Goal: Task Accomplishment & Management: Manage account settings

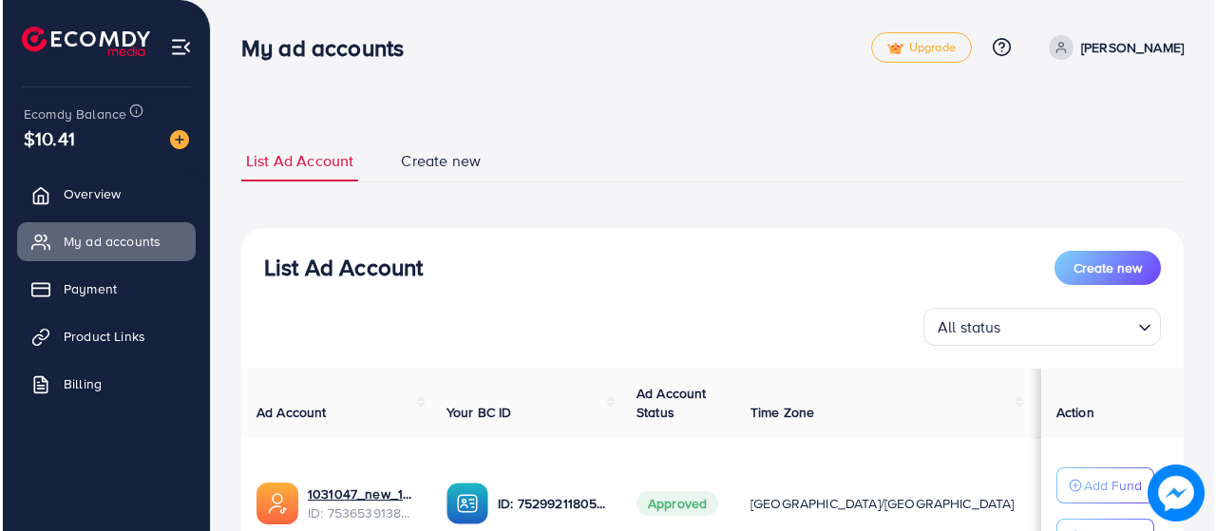
scroll to position [311, 0]
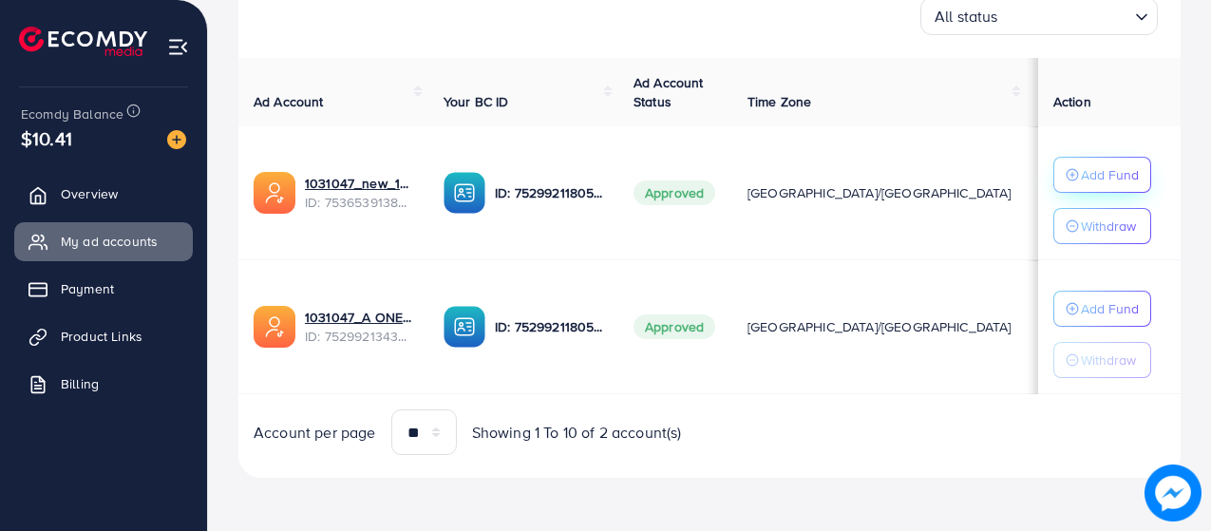
click at [1081, 169] on p "Add Fund" at bounding box center [1110, 174] width 58 height 23
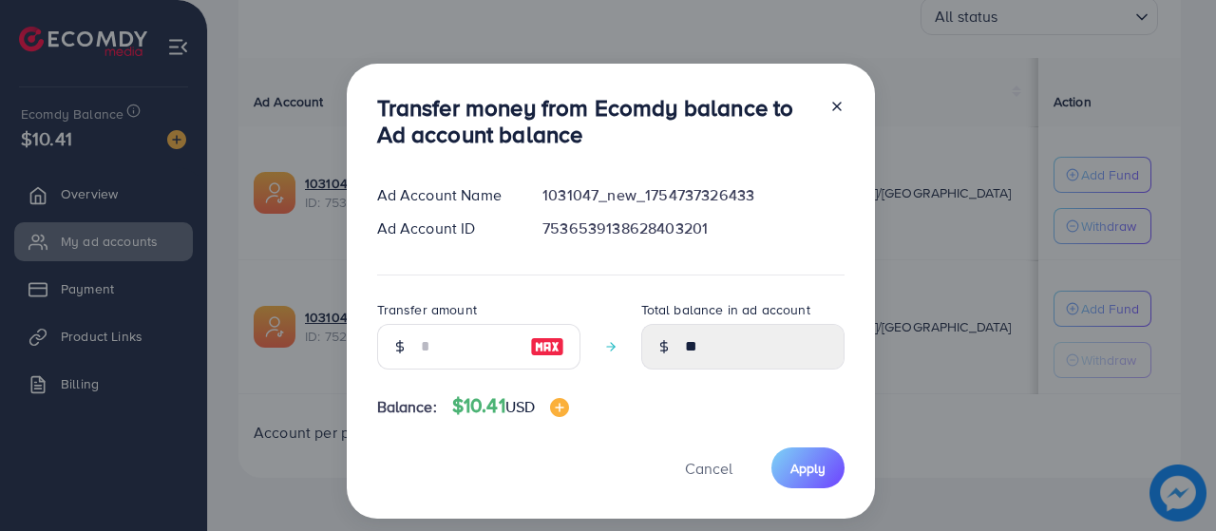
click at [544, 347] on img at bounding box center [547, 346] width 34 height 23
type input "**"
type input "*****"
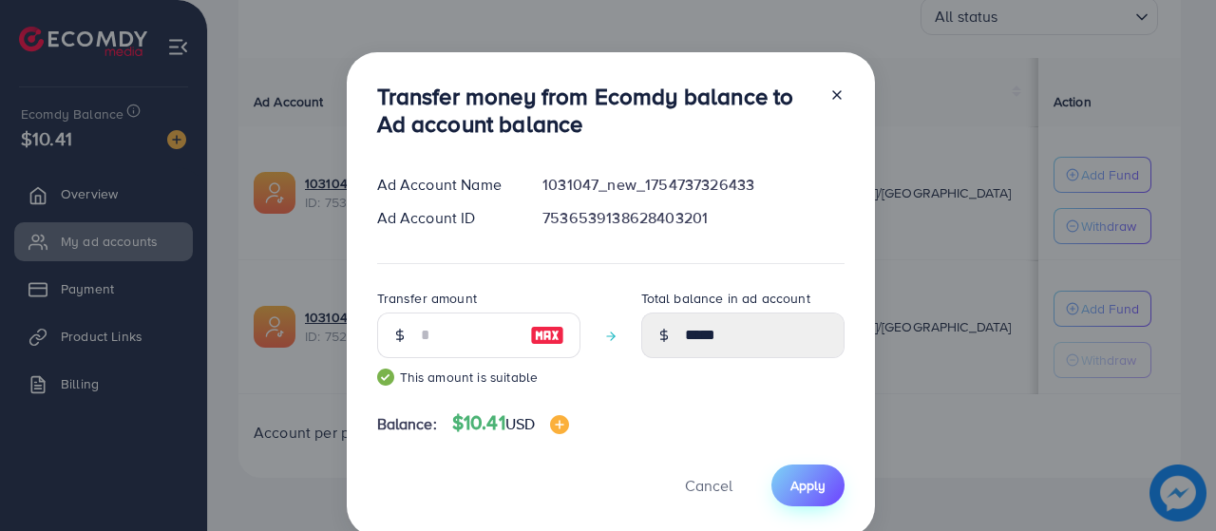
click at [819, 476] on span "Apply" at bounding box center [807, 485] width 35 height 19
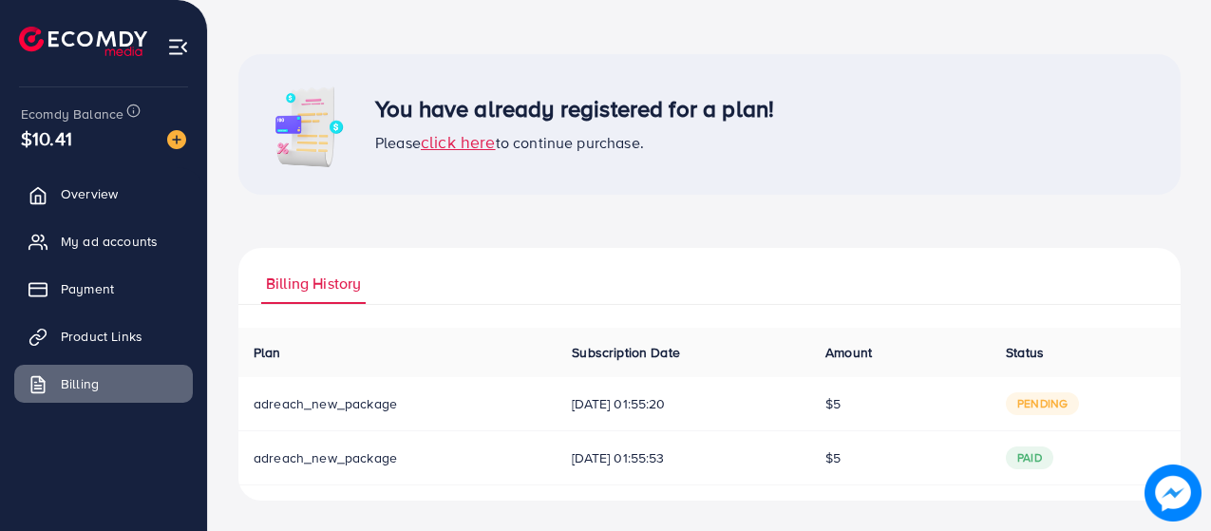
scroll to position [64, 0]
click at [121, 244] on span "My ad accounts" at bounding box center [114, 241] width 97 height 19
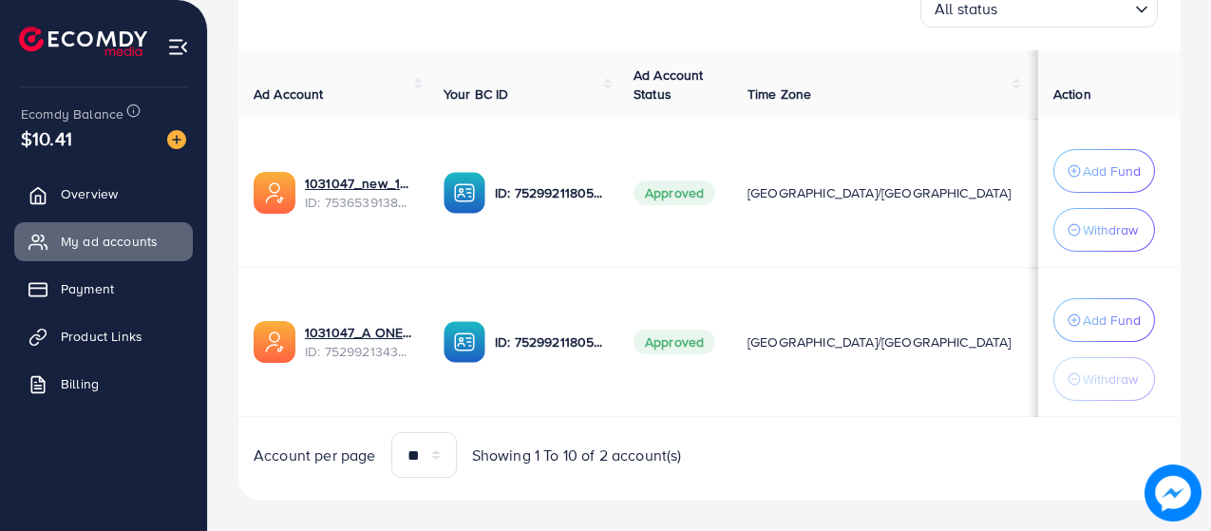
scroll to position [341, 0]
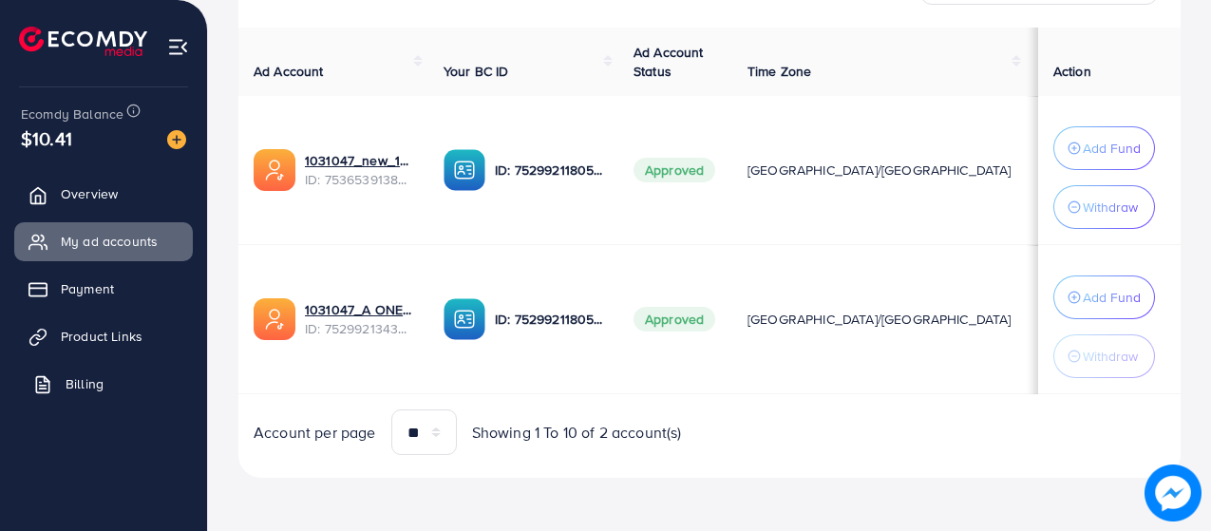
click at [115, 394] on link "Billing" at bounding box center [103, 384] width 179 height 38
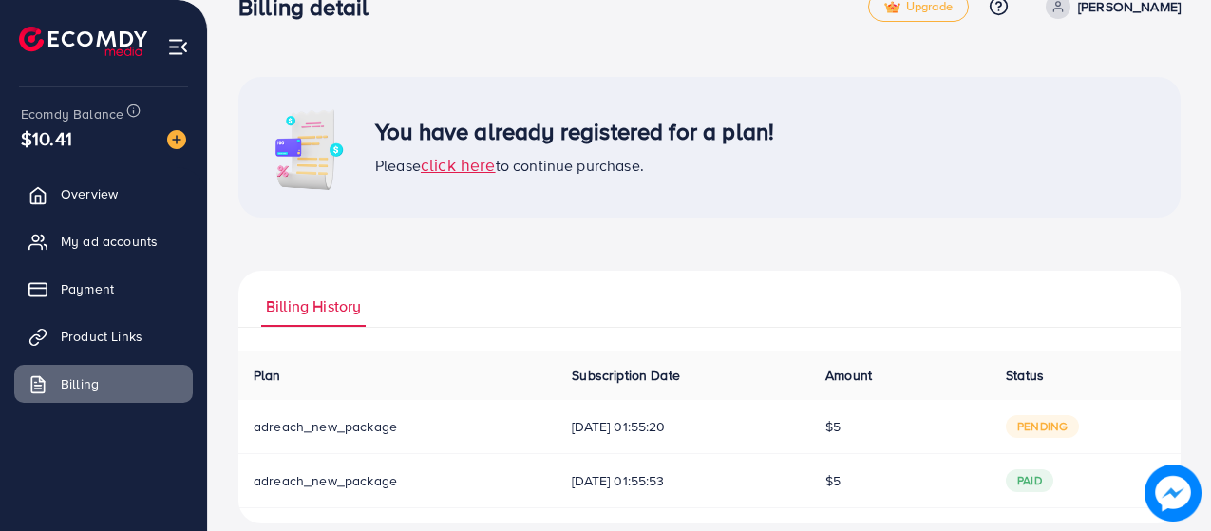
scroll to position [64, 0]
